Goal: Task Accomplishment & Management: Manage account settings

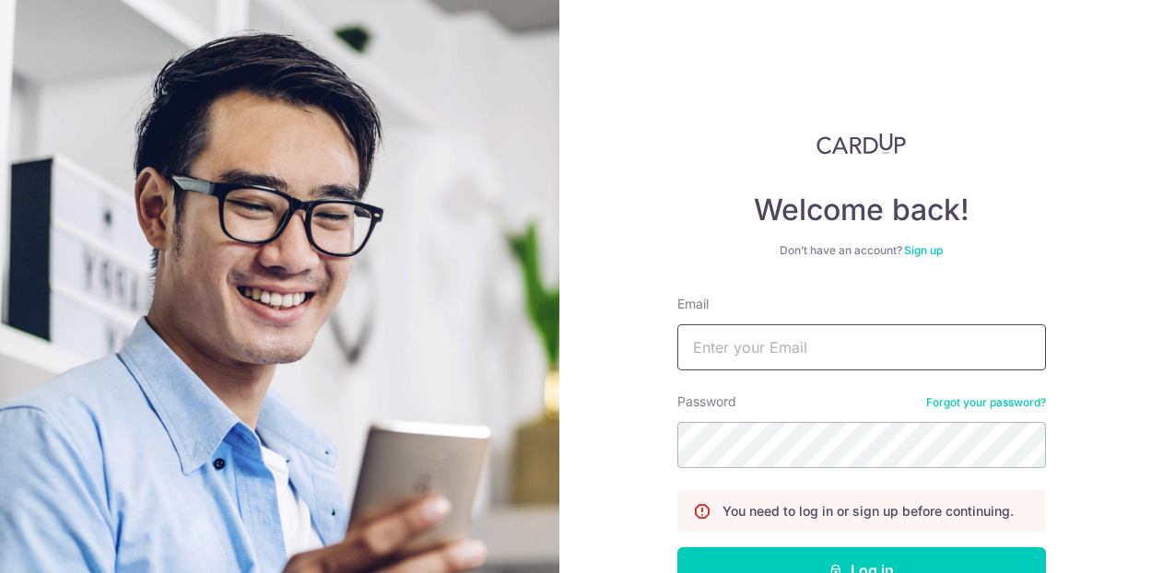
drag, startPoint x: 723, startPoint y: 350, endPoint x: 713, endPoint y: 334, distance: 18.7
click at [723, 350] on input "Email" at bounding box center [861, 347] width 369 height 46
click at [814, 355] on input "peijuan.ee@accenture.com" at bounding box center [861, 347] width 369 height 46
type input "[DOMAIN_NAME][EMAIL_ADDRESS][DOMAIN_NAME]"
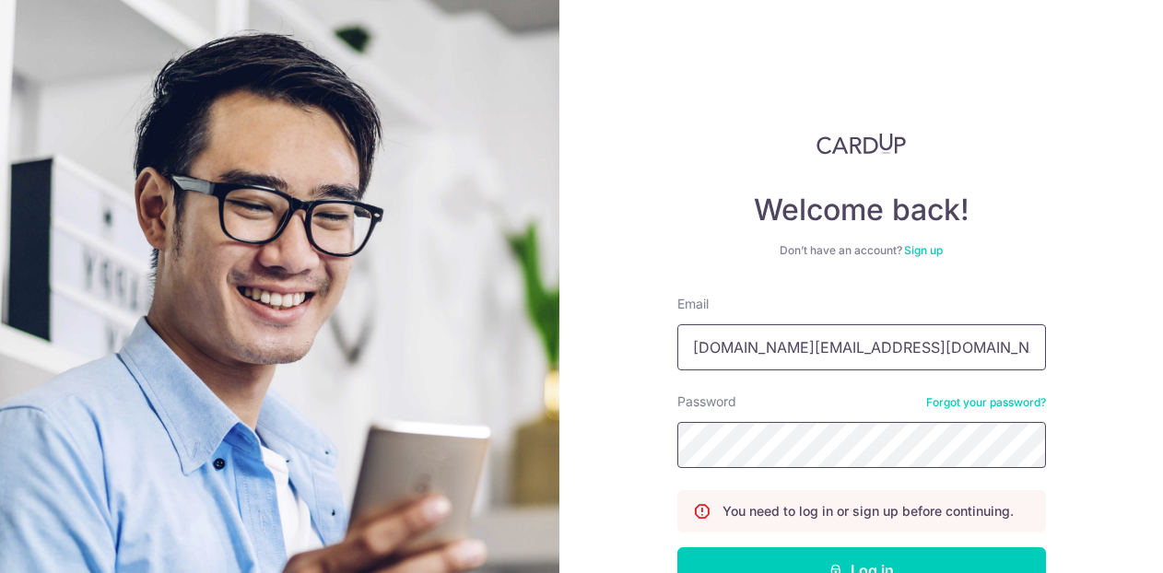
click at [677, 547] on button "Log in" at bounding box center [861, 570] width 369 height 46
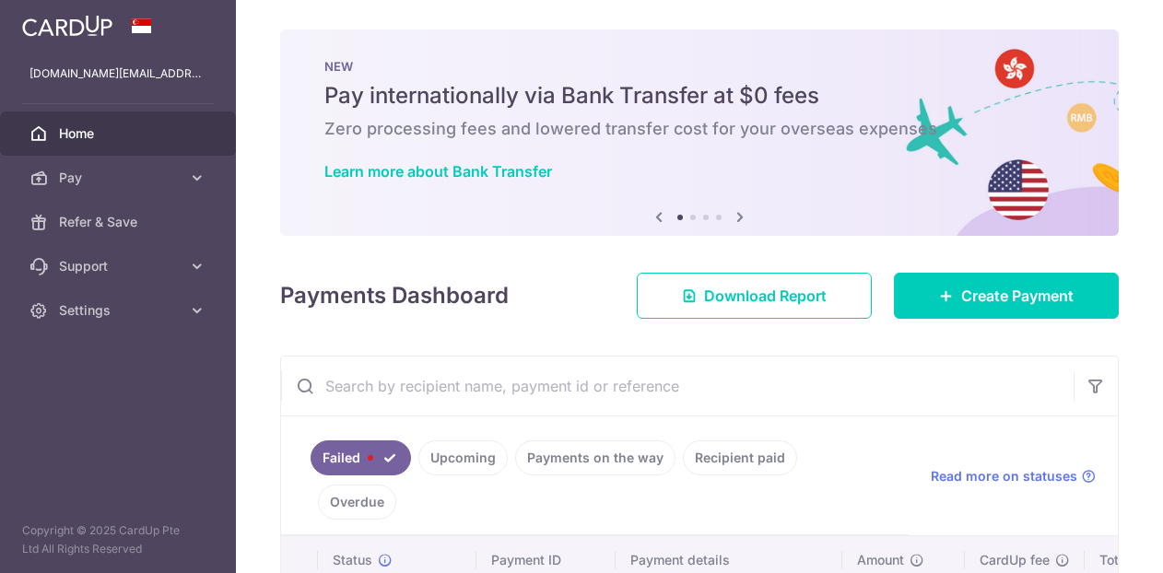
scroll to position [107, 0]
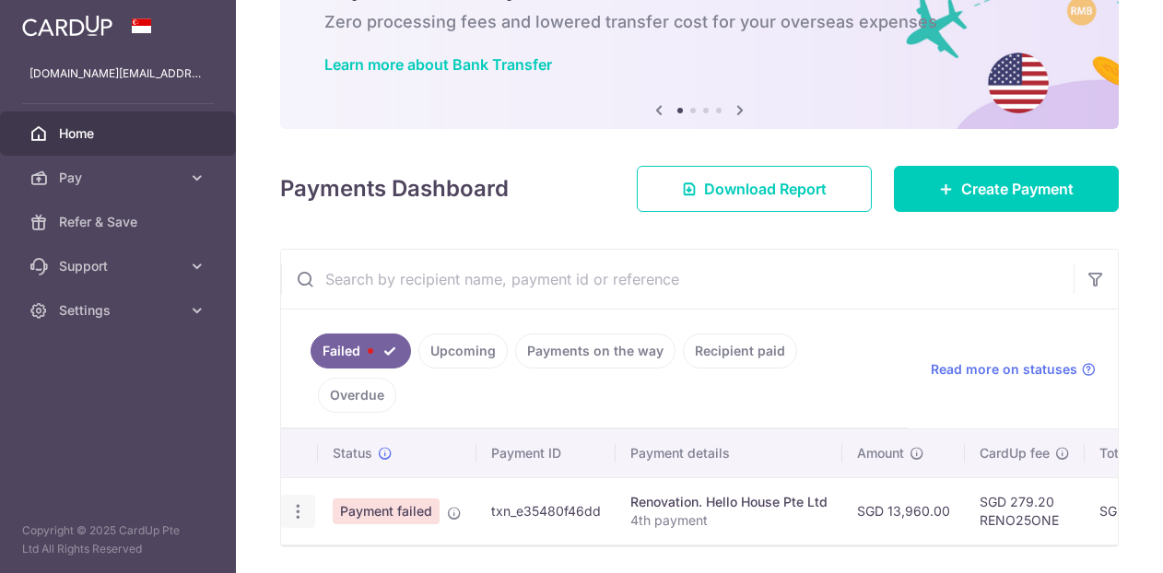
click at [308, 495] on div "Update payment Upload doc" at bounding box center [298, 512] width 34 height 34
click at [299, 502] on icon "button" at bounding box center [297, 511] width 19 height 19
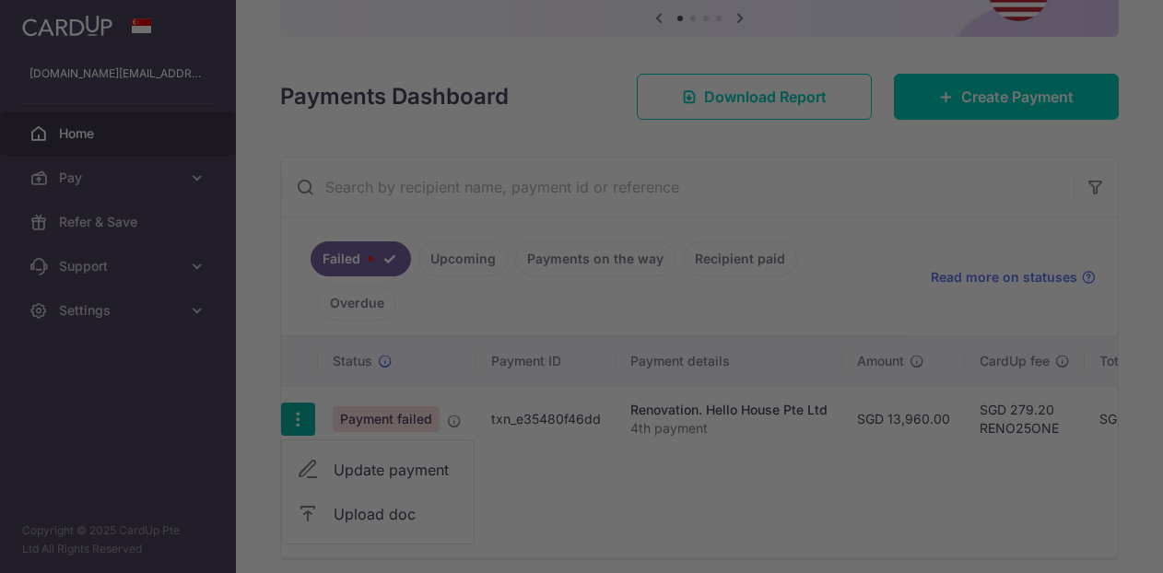
scroll to position [0, 0]
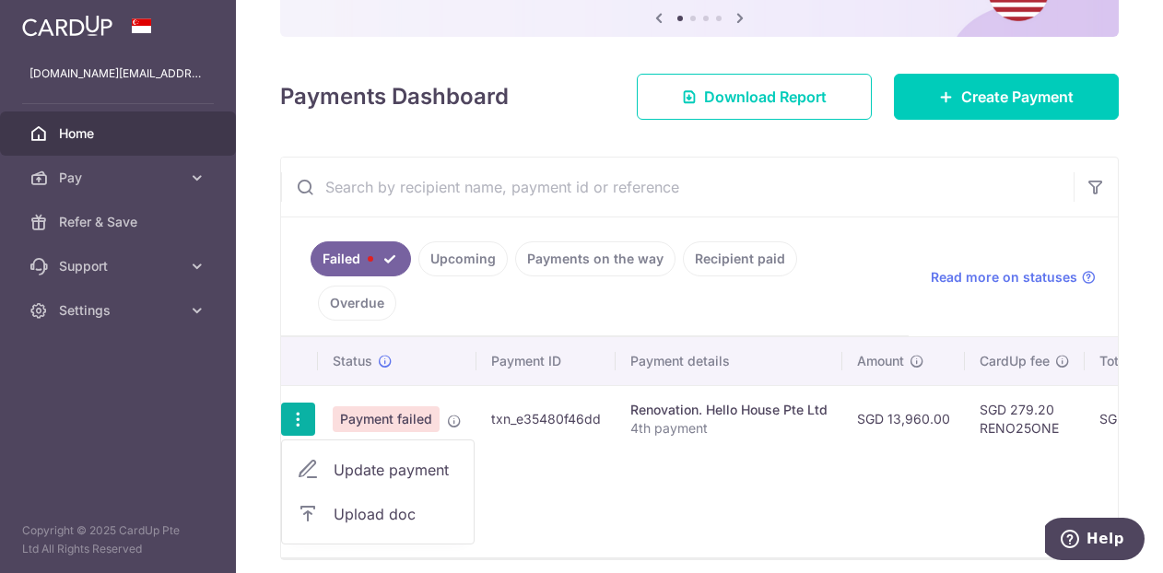
click at [349, 459] on span "Update payment" at bounding box center [396, 470] width 125 height 22
radio input "true"
type input "13,960.00"
type input "4th payment"
type input "25%"
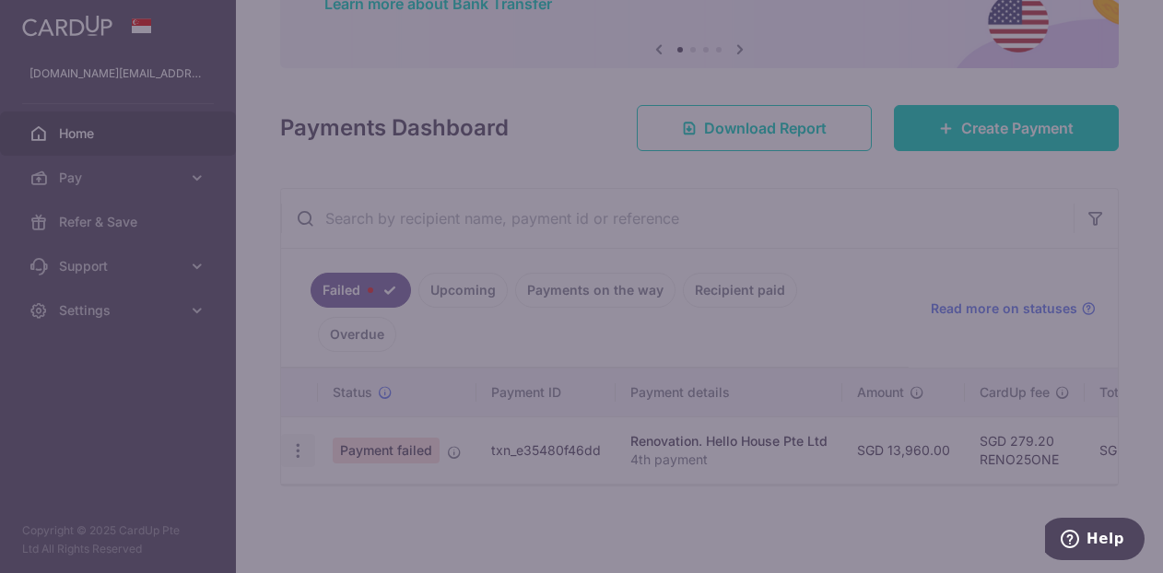
type input "RENO25ONE"
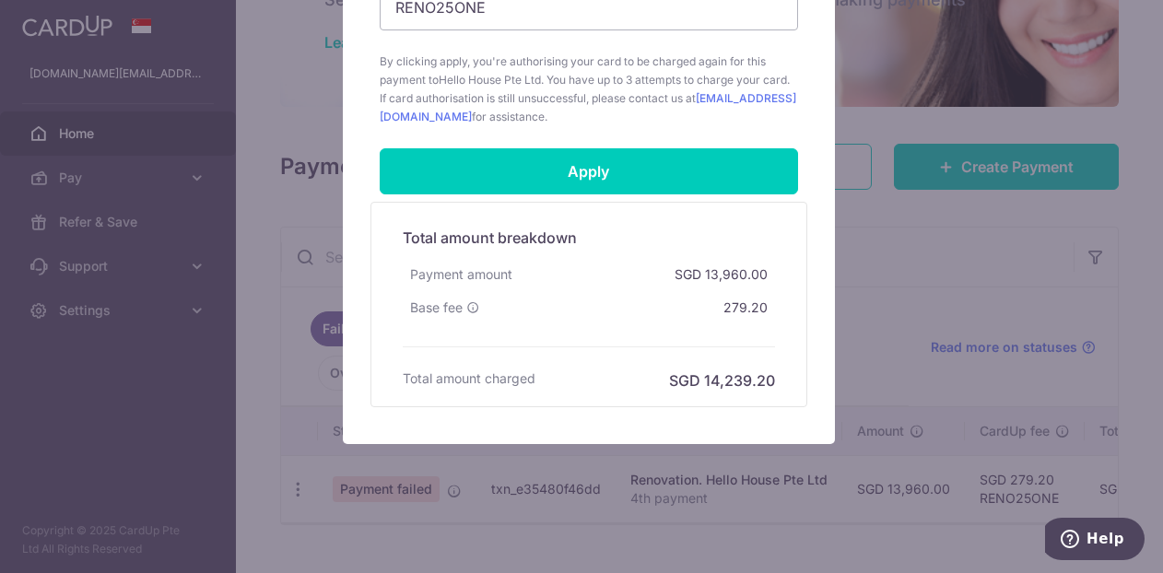
scroll to position [964, 0]
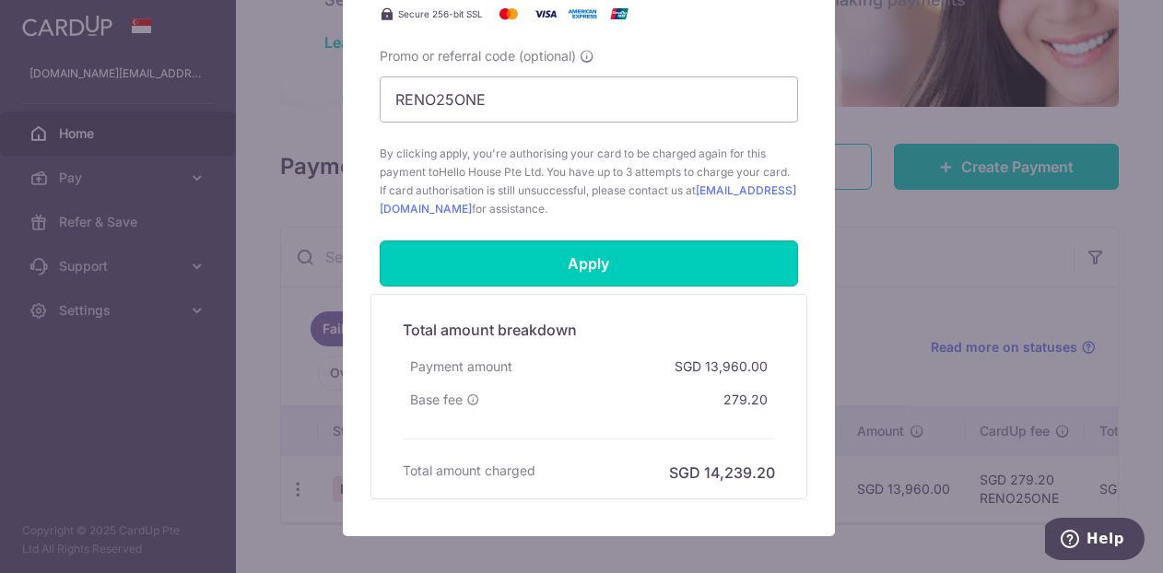
click at [671, 275] on input "Apply" at bounding box center [589, 264] width 418 height 46
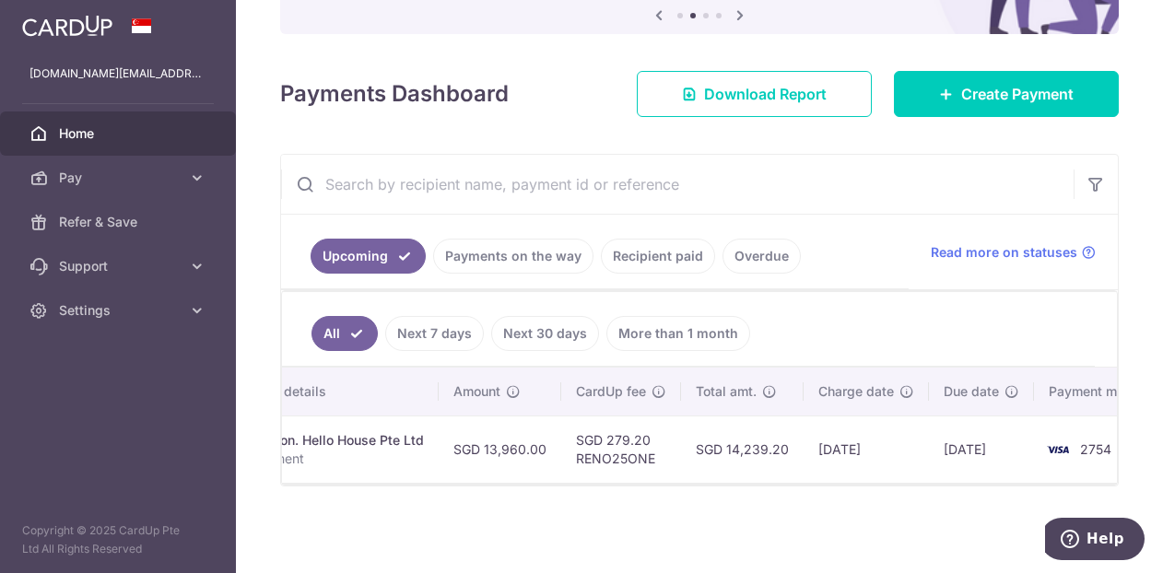
scroll to position [0, 376]
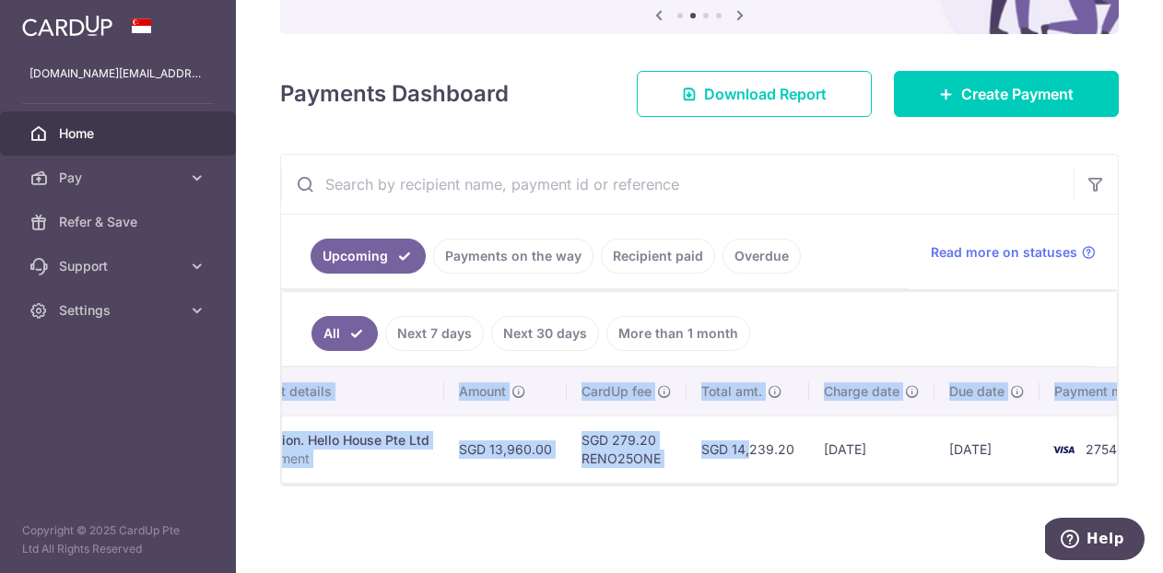
drag, startPoint x: 713, startPoint y: 474, endPoint x: 548, endPoint y: 476, distance: 165.0
click at [548, 476] on div "Status Payment ID Payment details Amount CardUp fee Total amt. Charge date Due …" at bounding box center [699, 425] width 835 height 115
drag, startPoint x: 555, startPoint y: 487, endPoint x: 333, endPoint y: 478, distance: 222.2
click at [333, 478] on div "× Pause Schedule Pause all future payments in this series Pause just this one p…" at bounding box center [699, 286] width 927 height 573
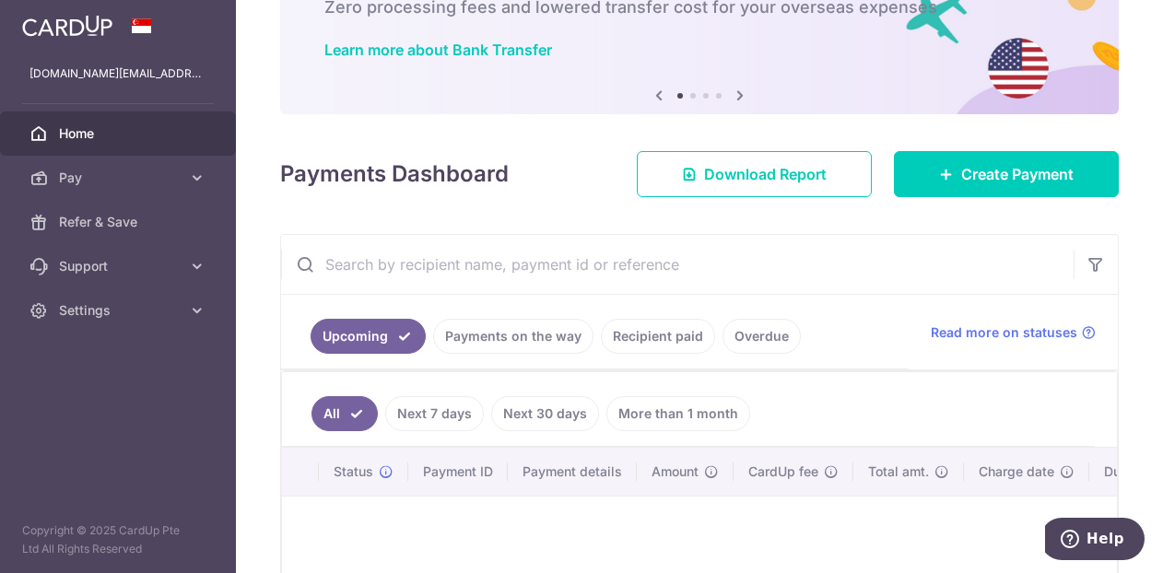
scroll to position [276, 0]
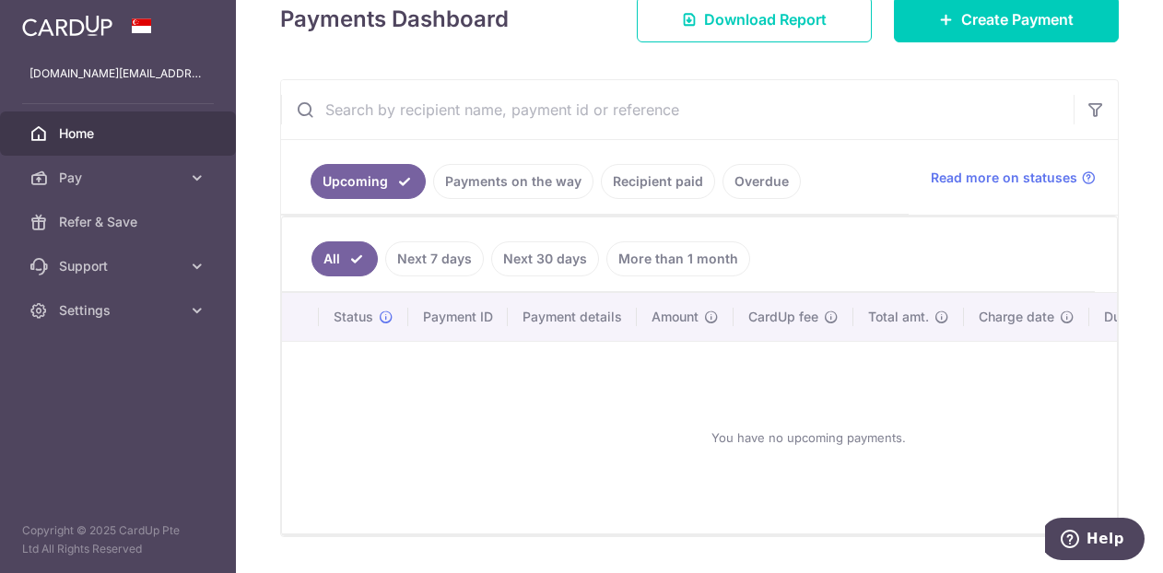
click at [555, 190] on link "Payments on the way" at bounding box center [513, 181] width 160 height 35
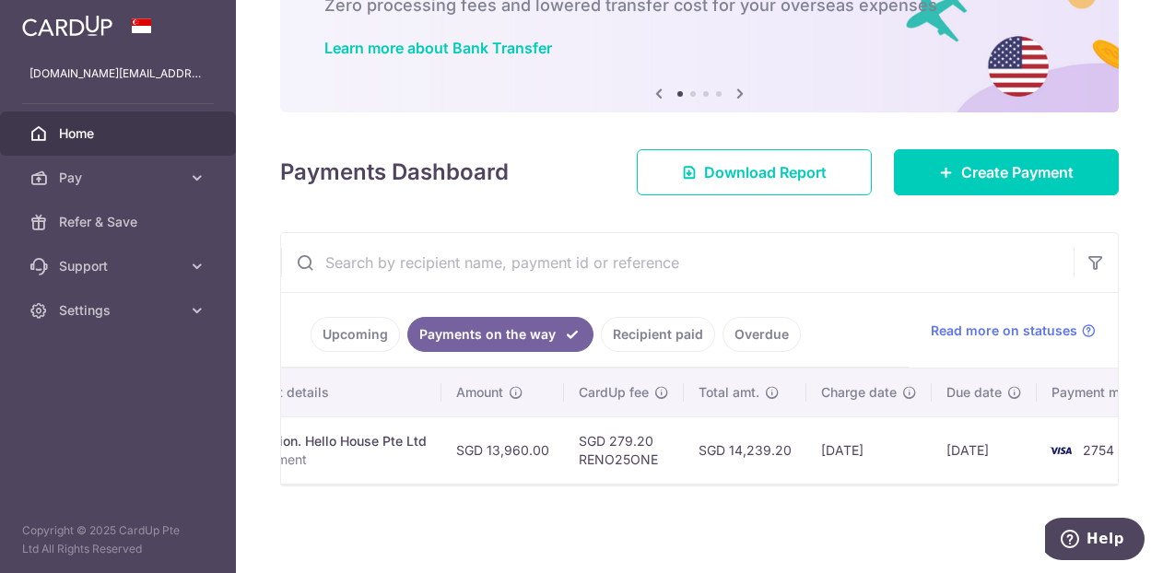
scroll to position [0, 472]
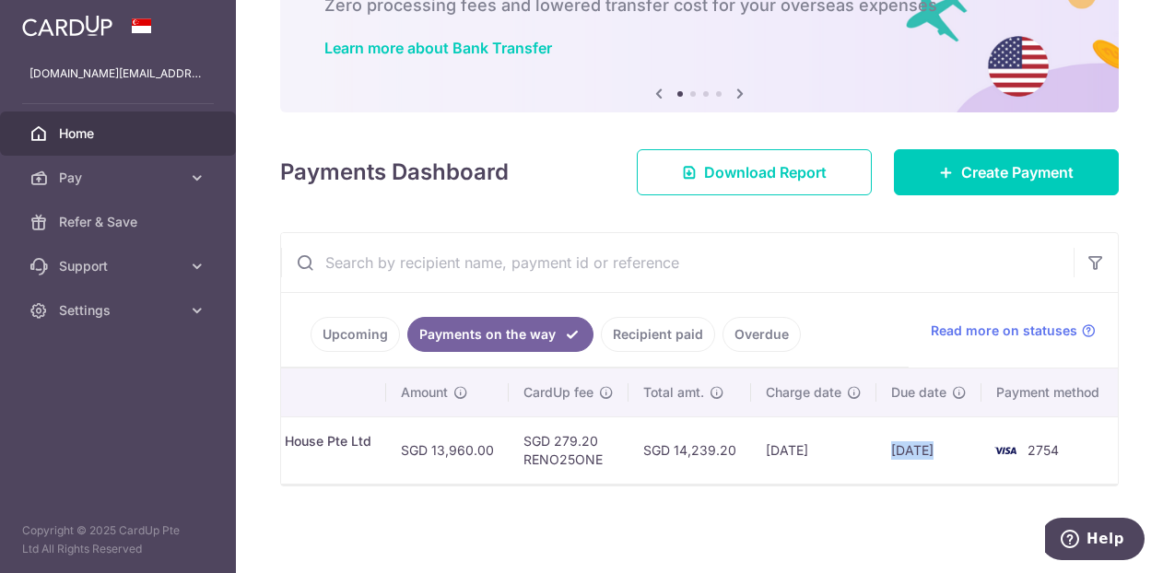
drag, startPoint x: 885, startPoint y: 443, endPoint x: 975, endPoint y: 441, distance: 90.3
click at [975, 441] on tr "PDF Receipt Payment charged txn_e35480f46dd Renovation. Hello House Pte Ltd 4th…" at bounding box center [465, 450] width 1312 height 67
copy tr "15/08/2025"
click at [792, 515] on div "× Pause Schedule Pause all future payments in this series Pause just this one p…" at bounding box center [699, 286] width 927 height 573
